Goal: Task Accomplishment & Management: Complete application form

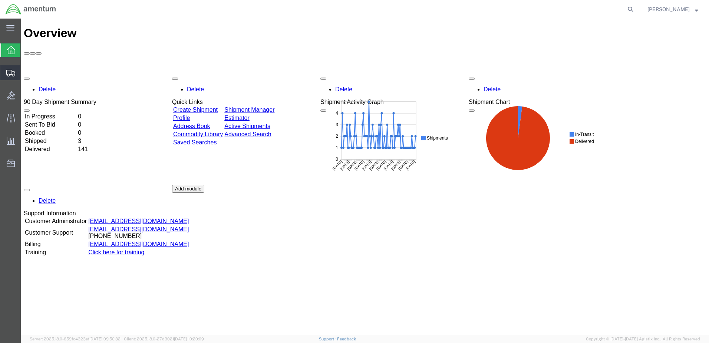
click at [0, 0] on span "Create Shipment" at bounding box center [0, 0] width 0 height 0
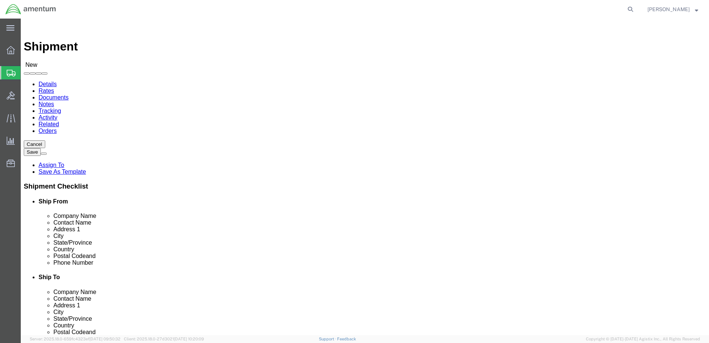
select select
select select "49919"
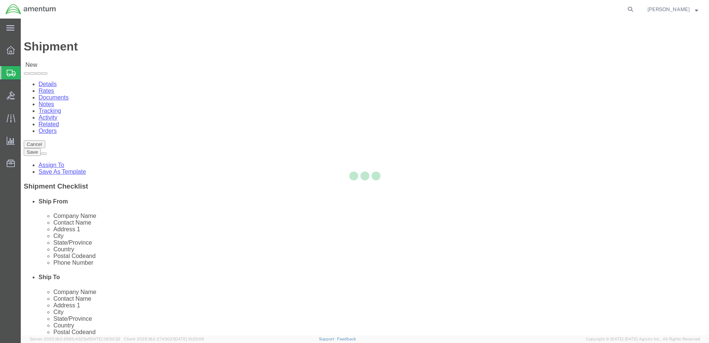
select select "NY"
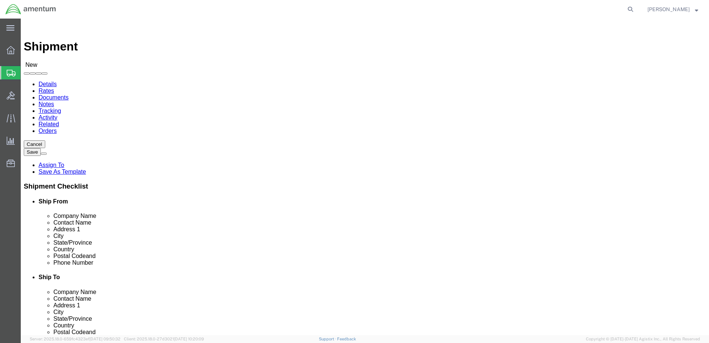
scroll to position [1520, 0]
select select "49941"
select select "[GEOGRAPHIC_DATA]"
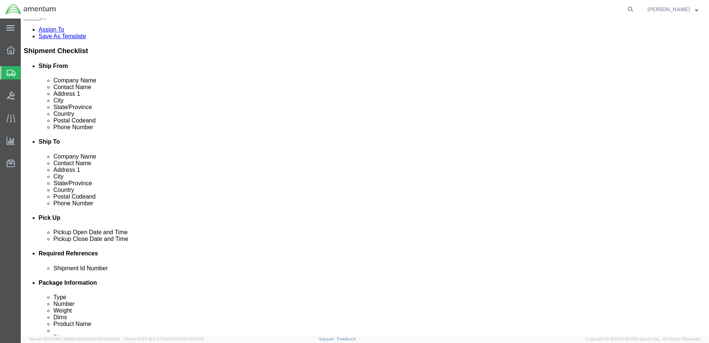
scroll to position [185, 0]
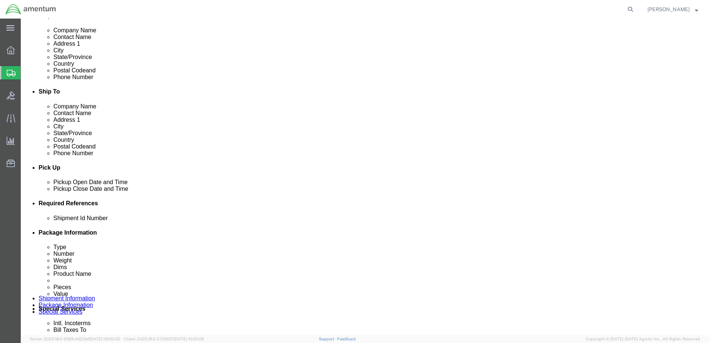
click input "text"
type input "5"
click button "Add reference"
click select "Select Account Type Activity ID Airline Appointment Number ASN Batch Request # …"
select select "PROJNUM"
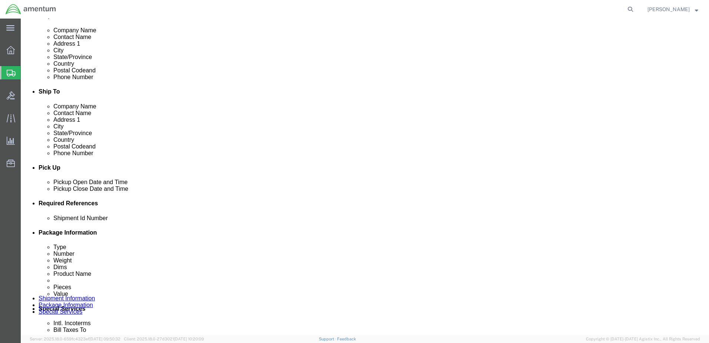
click select "Select Account Type Activity ID Airline Appointment Number ASN Batch Request # …"
click button "Add reference"
click select "Select Account Type Activity ID Airline Appointment Number ASN Batch Request # …"
select select "CUSTREF"
click select "Select Account Type Activity ID Airline Appointment Number ASN Batch Request # …"
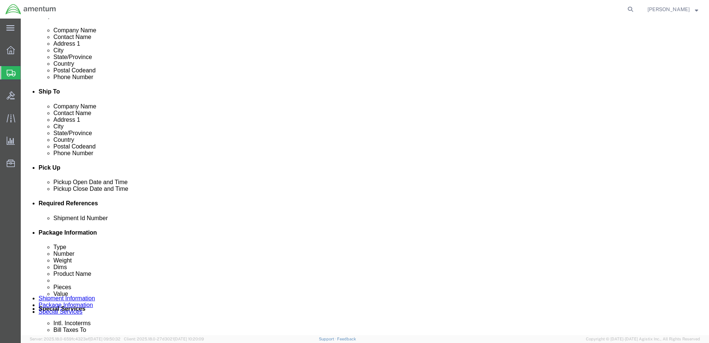
click button "Add reference"
click select "Select Account Type Activity ID Airline Appointment Number ASN Batch Request # …"
select select "DEPT"
click select "Select Account Type Activity ID Airline Appointment Number ASN Batch Request # …"
click input "text"
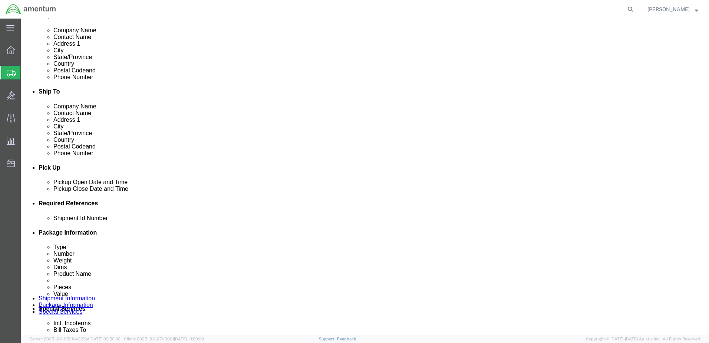
click input "text"
paste input "6118.01.03.2219.000.BUN.0000"
type input "6118.01.03.2219.000.BUN.0000"
click input "text"
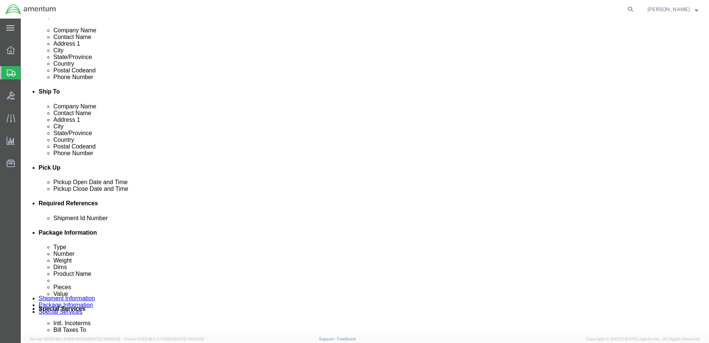
scroll to position [0, 0]
type input "Protective Guard"
click input "text"
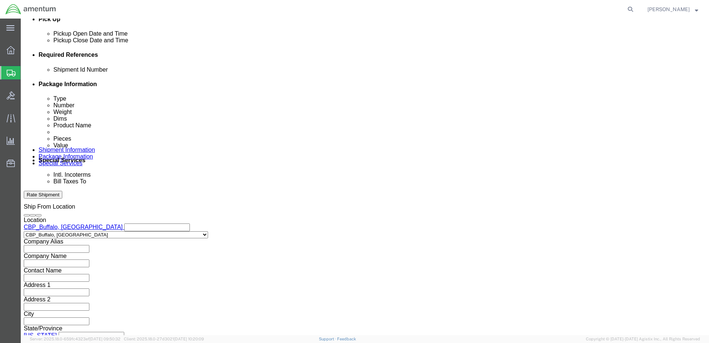
scroll to position [334, 0]
type input "Amentum / CBP"
click button "Continue"
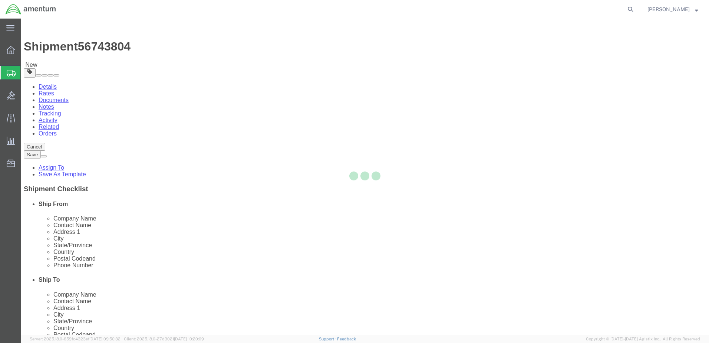
select select "CBOX"
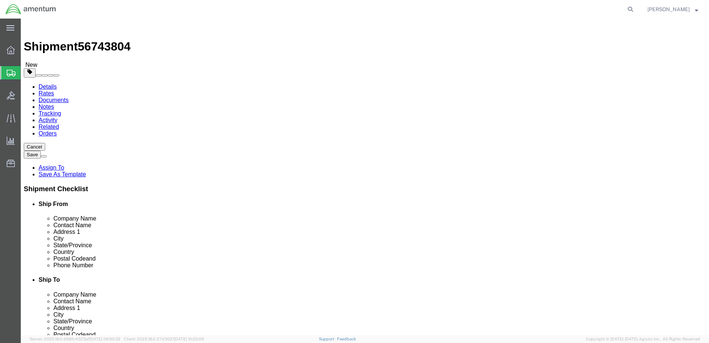
click button "Previous"
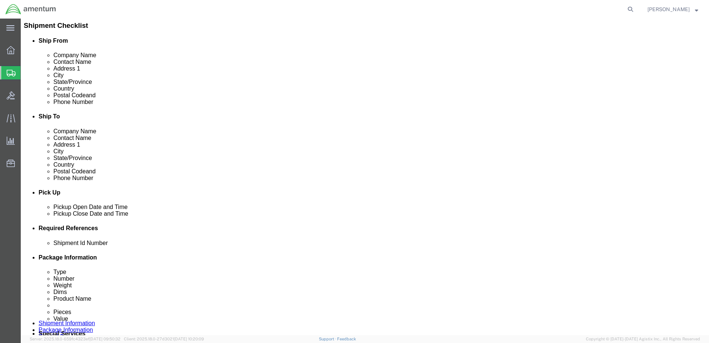
scroll to position [185, 0]
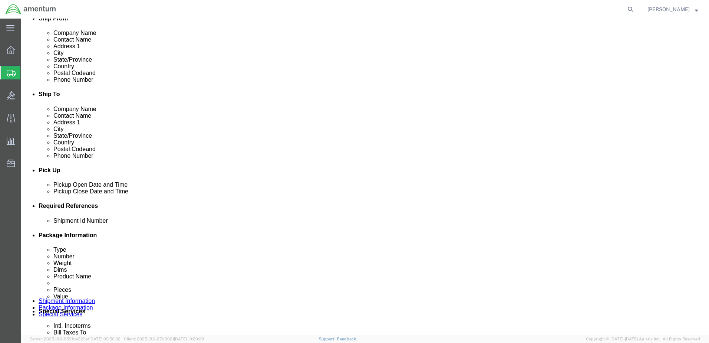
click input "5"
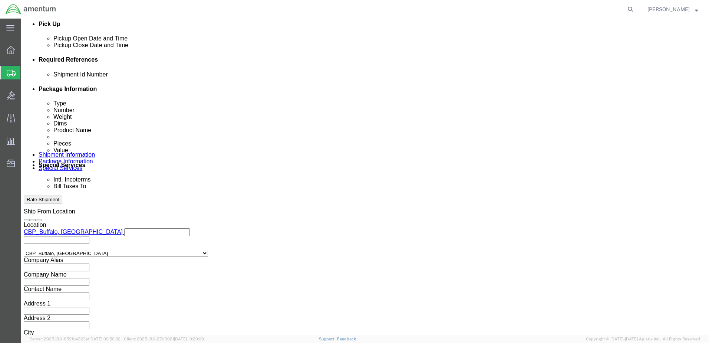
scroll to position [334, 0]
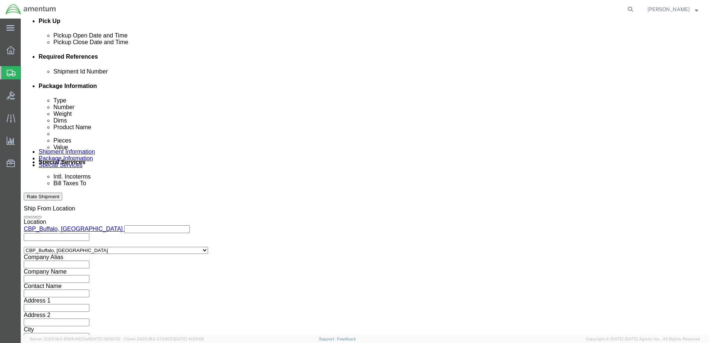
type input "56743804"
click button "Continue"
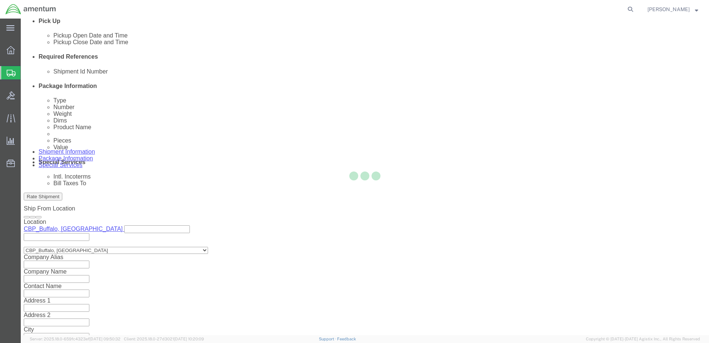
scroll to position [0, 0]
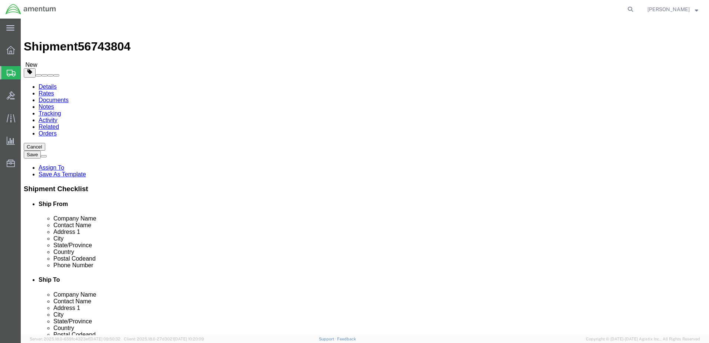
click input "text"
type input "6"
click input "text"
type input "6"
click input "text"
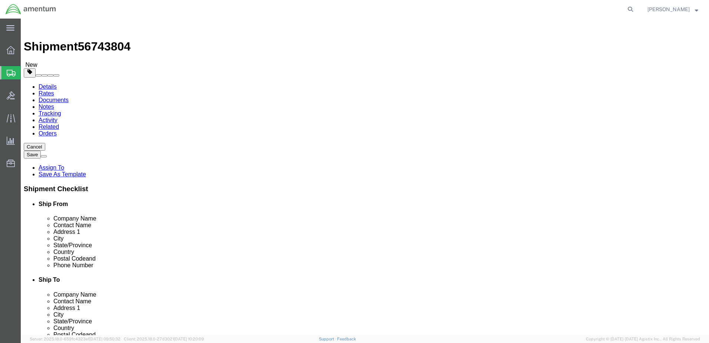
type input "6"
drag, startPoint x: 119, startPoint y: 172, endPoint x: 90, endPoint y: 177, distance: 29.4
click div "Package Type Select BCK Boxes Bale(s) Basket(s) Bolt(s) Bottle(s) Buckets Bulk …"
type input "0.5"
click link "Add Content"
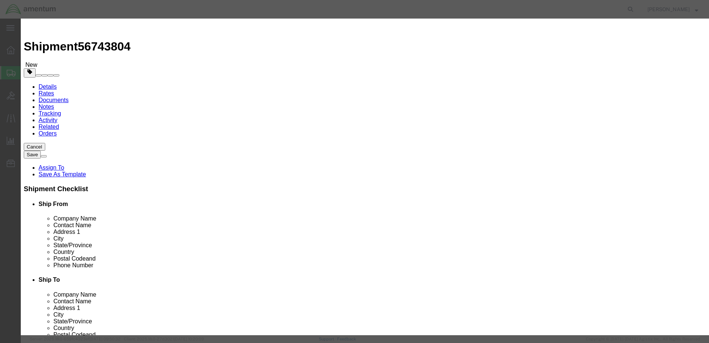
click input "text"
type input "Protective Guard"
drag, startPoint x: 231, startPoint y: 70, endPoint x: 195, endPoint y: 71, distance: 36.0
click div "Pieces Number of pieces inside all the packages 0 Select Bag Barrels 100Board F…"
type input "1"
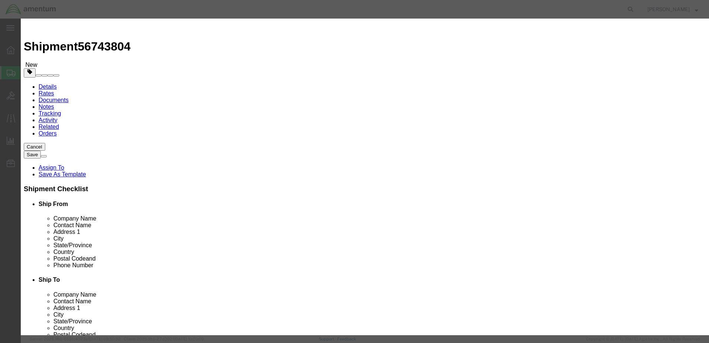
click input "text"
type input "500"
click button "Save & Close"
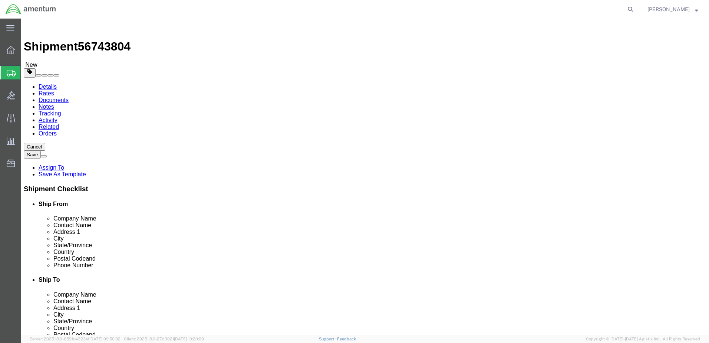
click button "Rate Shipment"
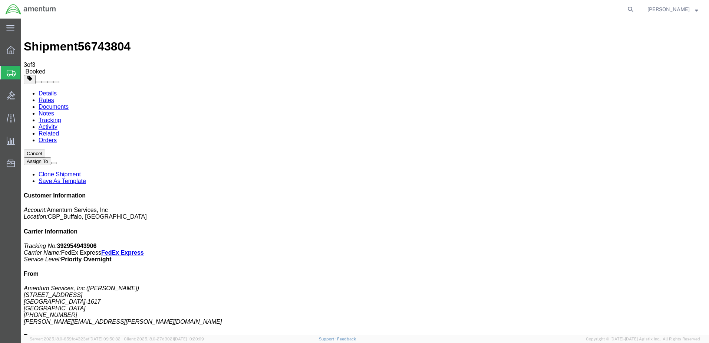
click at [697, 10] on strong "button" at bounding box center [696, 9] width 3 height 3
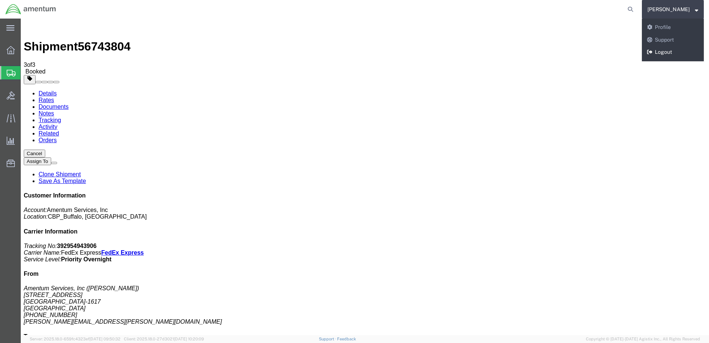
click at [657, 51] on link "Logout" at bounding box center [673, 52] width 62 height 13
